Goal: Navigation & Orientation: Find specific page/section

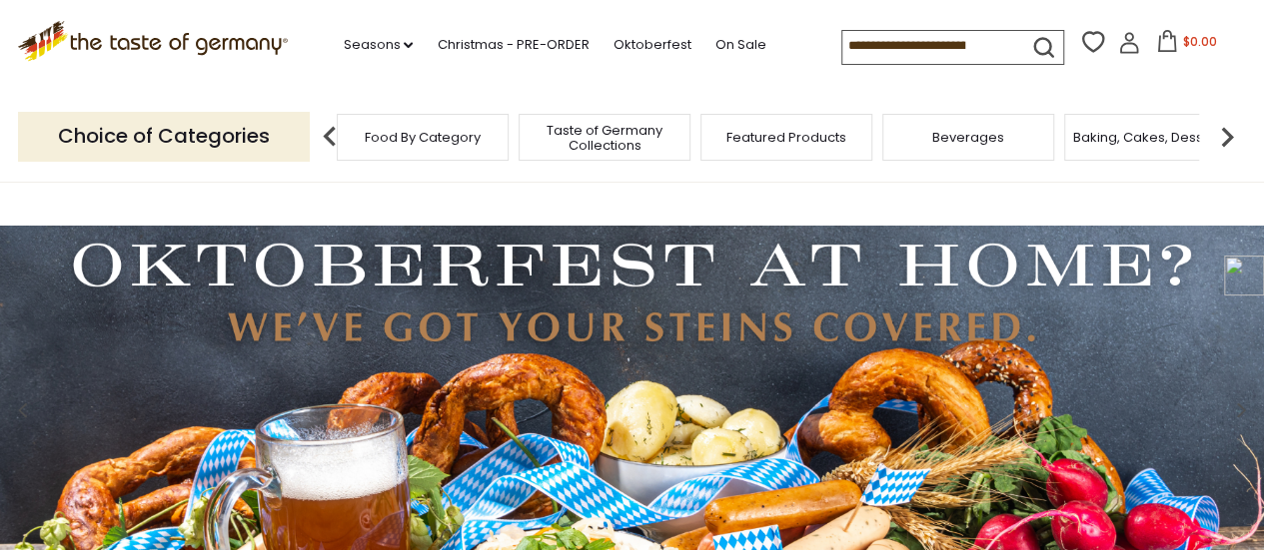
click at [966, 139] on span "Beverages" at bounding box center [968, 137] width 72 height 15
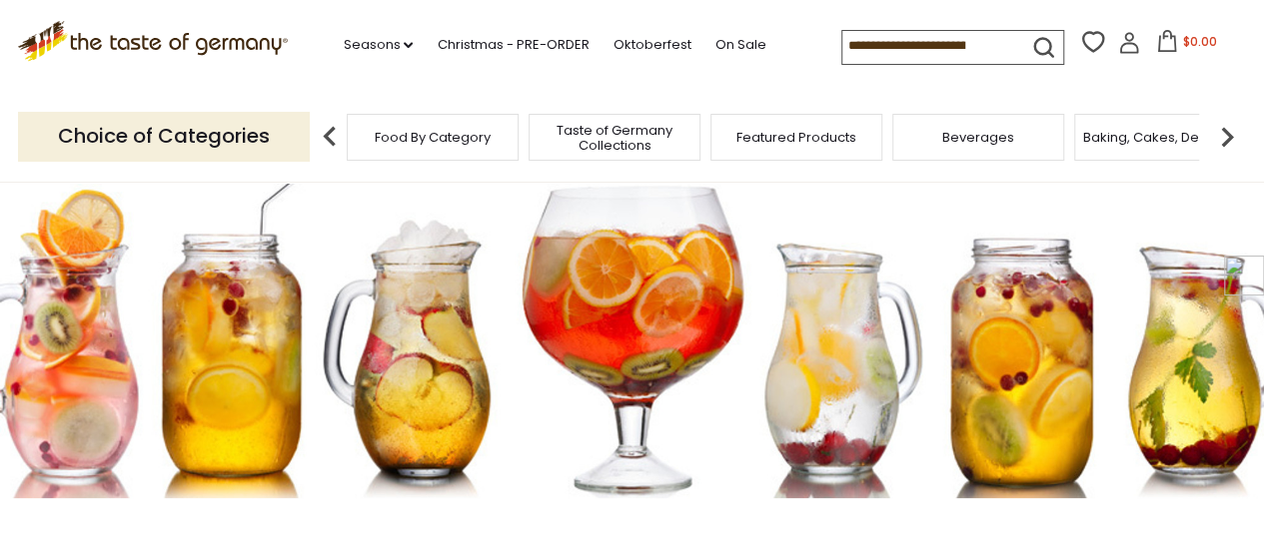
click at [1222, 145] on img at bounding box center [1227, 137] width 40 height 40
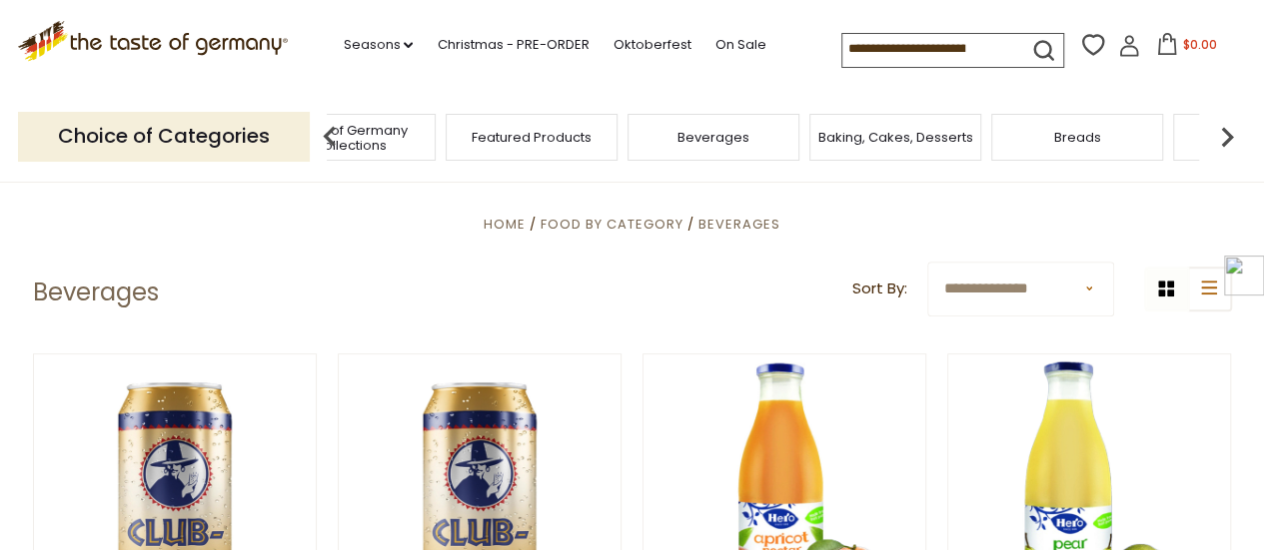
scroll to position [366, 0]
